Goal: Information Seeking & Learning: Find specific fact

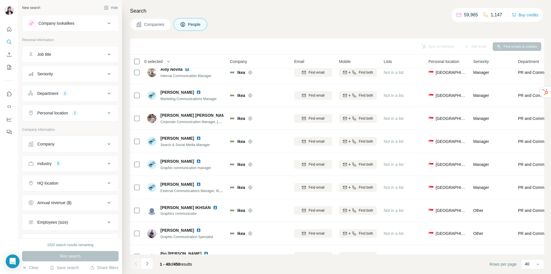
scroll to position [517, 0]
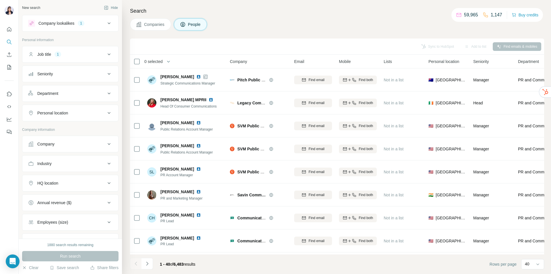
drag, startPoint x: 167, startPoint y: 125, endPoint x: 245, endPoint y: 33, distance: 120.6
click at [245, 31] on div "Search Companies People Sync to HubSpot Add to list Find emails & mobiles 0 sel…" at bounding box center [336, 137] width 429 height 274
drag, startPoint x: 173, startPoint y: 124, endPoint x: 300, endPoint y: 15, distance: 166.5
click at [300, 15] on div "Search Companies People Sync to HubSpot Add to list Find emails & mobiles 0 sel…" at bounding box center [336, 137] width 429 height 274
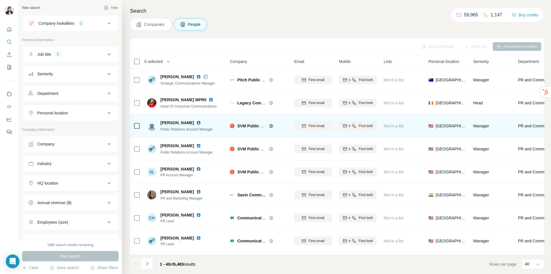
click at [196, 123] on img at bounding box center [198, 122] width 5 height 5
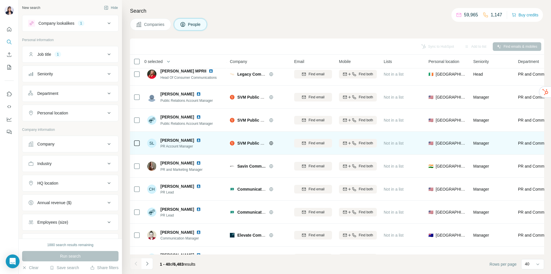
scroll to position [57, 0]
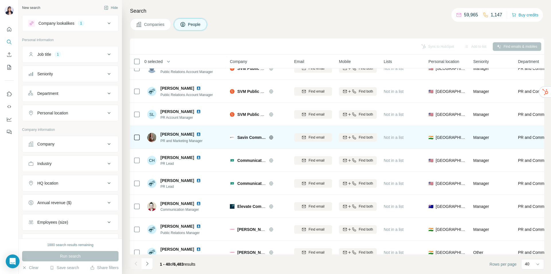
click at [196, 134] on img at bounding box center [198, 134] width 5 height 5
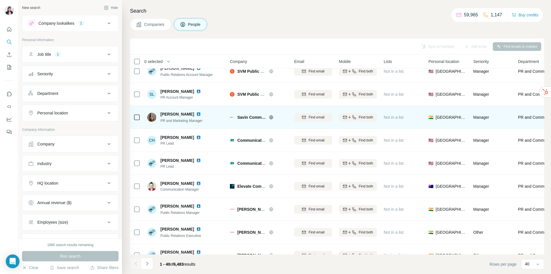
scroll to position [86, 0]
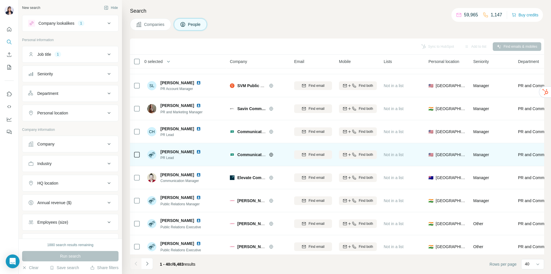
click at [201, 152] on img at bounding box center [198, 151] width 5 height 5
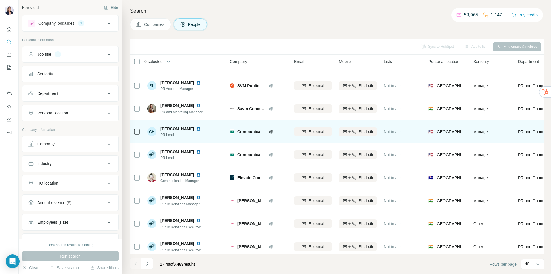
click at [196, 129] on img at bounding box center [198, 128] width 5 height 5
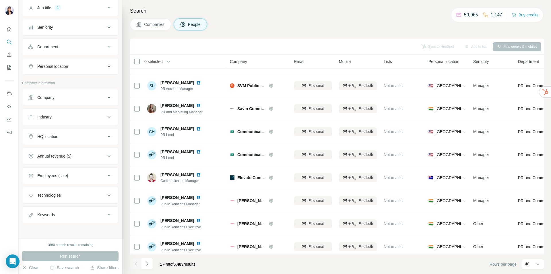
scroll to position [47, 0]
click at [79, 98] on div "Company" at bounding box center [66, 97] width 77 height 6
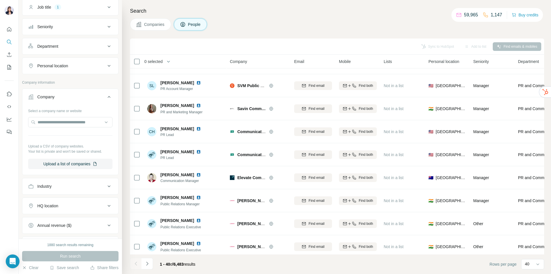
click at [79, 98] on div "Company" at bounding box center [66, 97] width 77 height 6
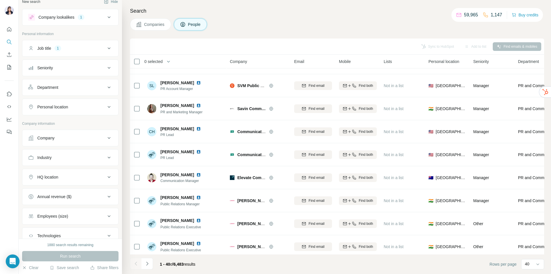
scroll to position [0, 0]
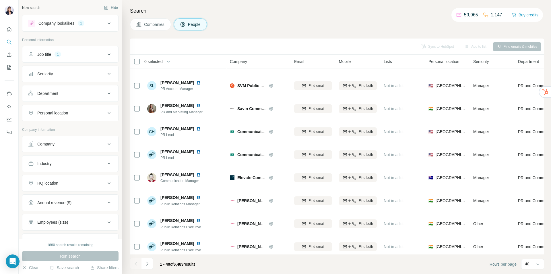
click at [95, 60] on button "Job title 1" at bounding box center [70, 54] width 96 height 14
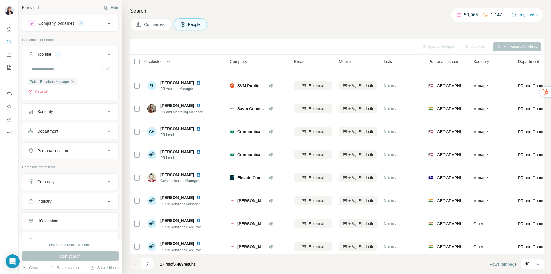
click at [98, 55] on div "Job title 1" at bounding box center [66, 54] width 77 height 6
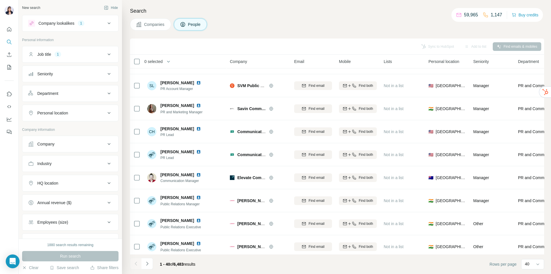
click at [95, 96] on button "Department" at bounding box center [70, 93] width 96 height 14
click at [95, 96] on button "Department" at bounding box center [70, 94] width 96 height 16
click at [100, 115] on div "Personal location" at bounding box center [66, 113] width 77 height 6
click at [67, 128] on input "text" at bounding box center [70, 127] width 84 height 10
type input "*********"
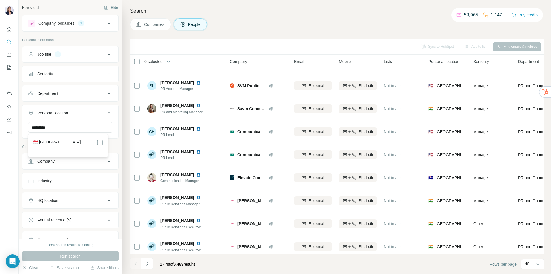
click at [103, 141] on div "🇸🇬 [GEOGRAPHIC_DATA]" at bounding box center [68, 145] width 77 height 21
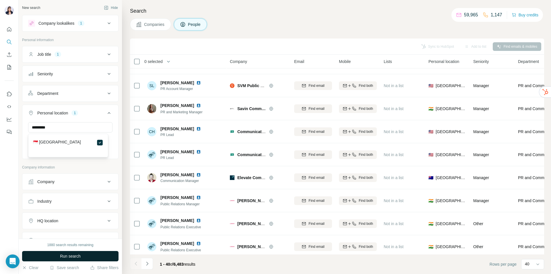
click at [92, 256] on button "Run search" at bounding box center [70, 256] width 96 height 10
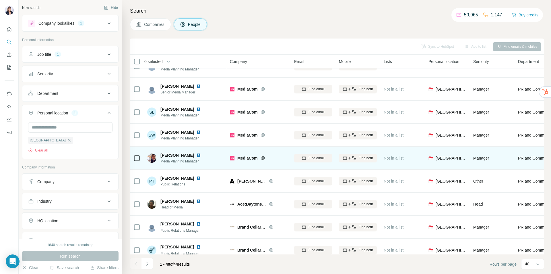
scroll to position [689, 0]
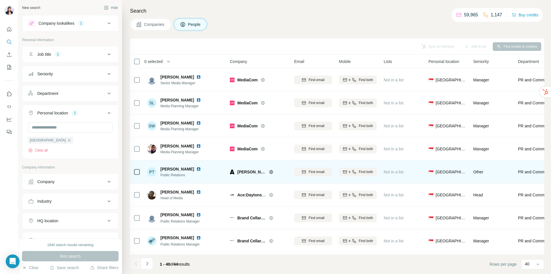
click at [196, 168] on img at bounding box center [198, 168] width 5 height 5
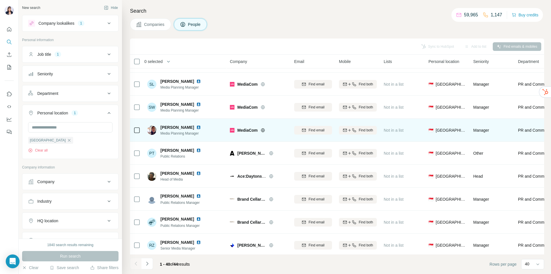
scroll to position [718, 0]
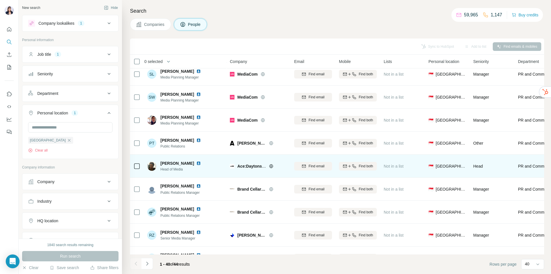
click at [201, 164] on img at bounding box center [198, 163] width 5 height 5
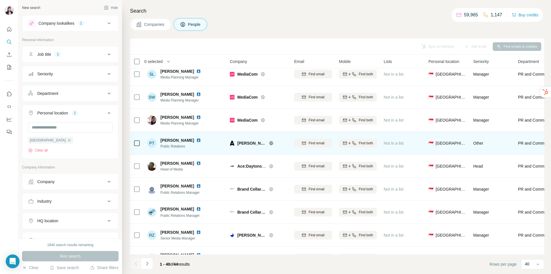
scroll to position [736, 0]
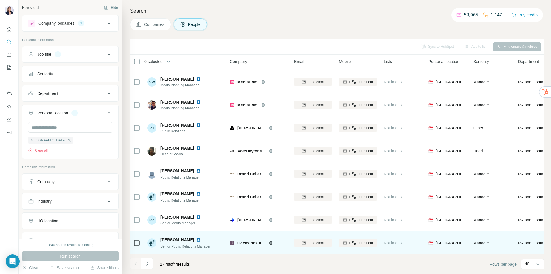
click at [196, 237] on img at bounding box center [198, 239] width 5 height 5
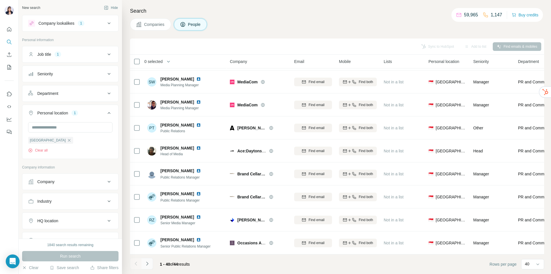
click at [150, 263] on icon "Navigate to next page" at bounding box center [147, 263] width 6 height 6
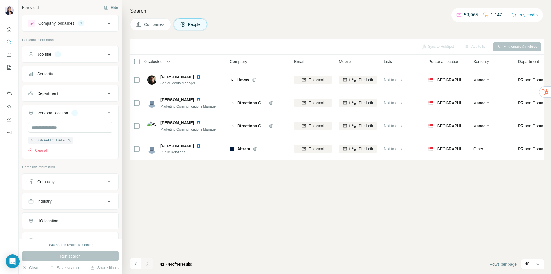
scroll to position [0, 0]
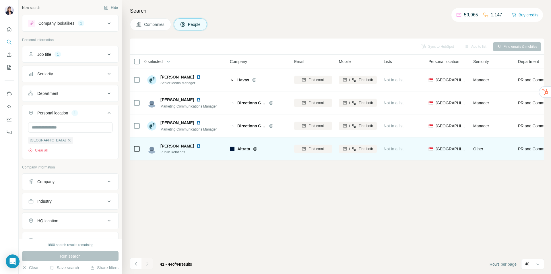
click at [196, 146] on img at bounding box center [198, 146] width 5 height 5
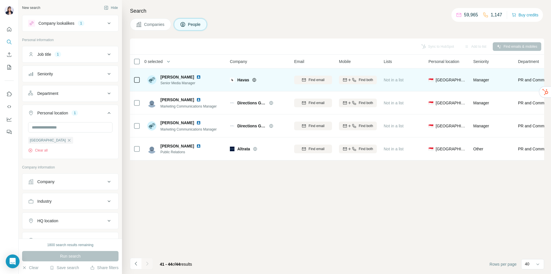
click at [196, 76] on img at bounding box center [198, 77] width 5 height 5
